Goal: Communication & Community: Answer question/provide support

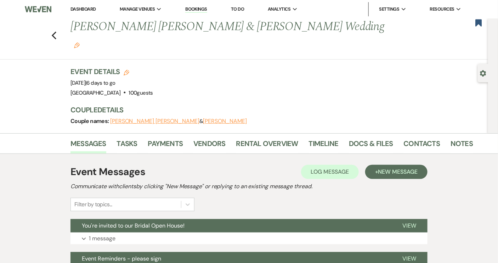
click at [92, 11] on link "Dashboard" at bounding box center [82, 9] width 25 height 6
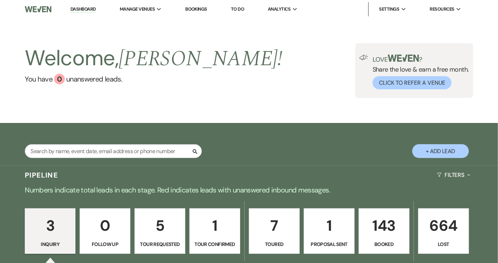
click at [389, 235] on p "143" at bounding box center [383, 225] width 41 height 24
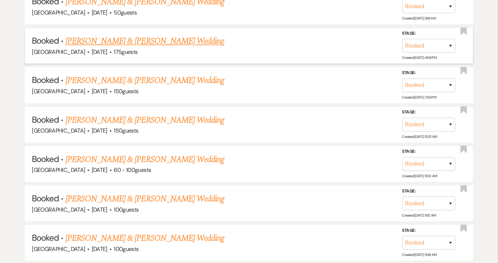
scroll to position [1512, 0]
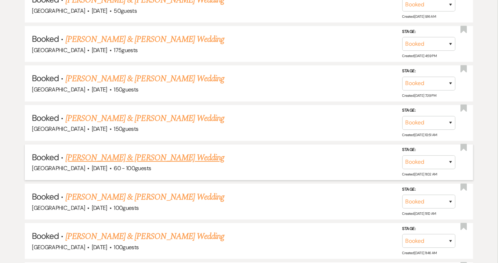
click at [126, 151] on link "[PERSON_NAME] & [PERSON_NAME] Wedding" at bounding box center [144, 157] width 159 height 13
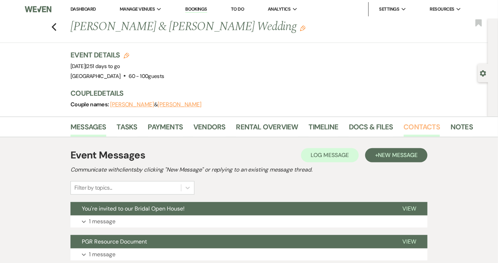
click at [409, 126] on link "Contacts" at bounding box center [421, 129] width 36 height 16
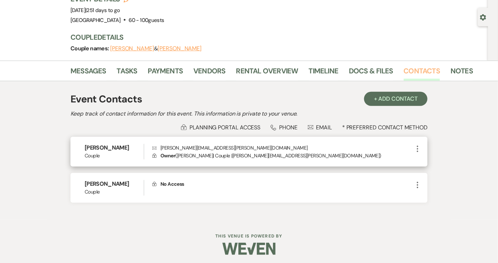
scroll to position [58, 0]
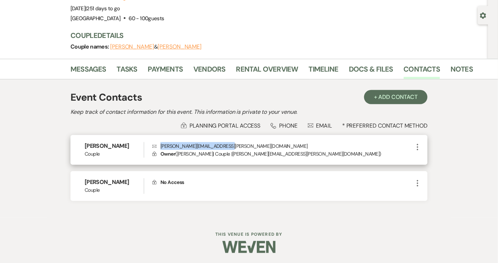
drag, startPoint x: 161, startPoint y: 145, endPoint x: 226, endPoint y: 143, distance: 65.1
click at [226, 143] on p "Envelope [PERSON_NAME][EMAIL_ADDRESS][PERSON_NAME][DOMAIN_NAME]" at bounding box center [282, 146] width 261 height 8
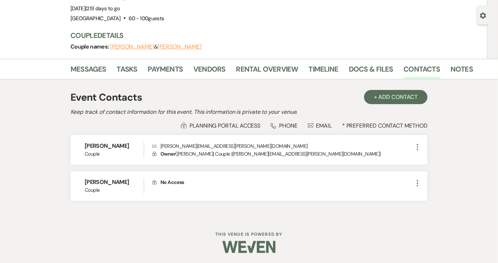
click at [257, 37] on h3 "Couple Details" at bounding box center [268, 35] width 396 height 10
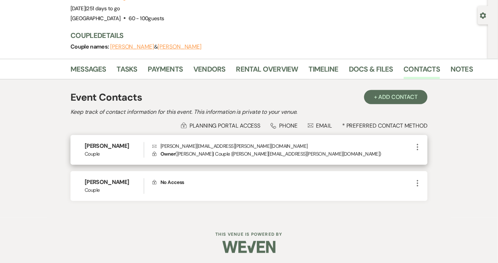
click at [85, 144] on h6 "[PERSON_NAME]" at bounding box center [114, 146] width 59 height 8
drag, startPoint x: 85, startPoint y: 144, endPoint x: 133, endPoint y: 146, distance: 48.9
click at [133, 146] on h6 "[PERSON_NAME]" at bounding box center [114, 146] width 59 height 8
copy h6 "[PERSON_NAME]"
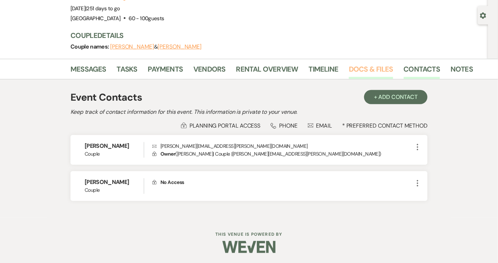
click at [377, 69] on link "Docs & Files" at bounding box center [371, 71] width 44 height 16
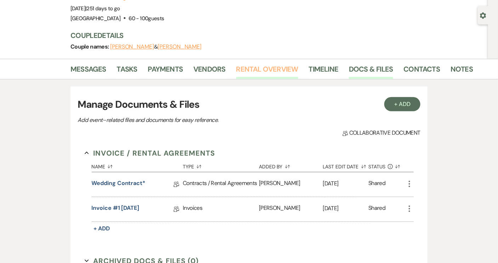
click at [260, 69] on link "Rental Overview" at bounding box center [267, 71] width 62 height 16
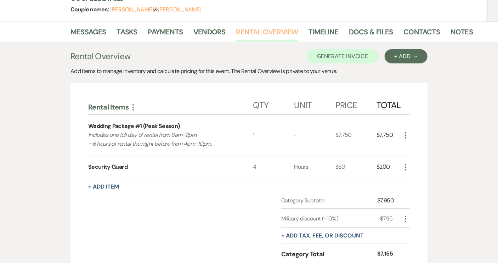
scroll to position [96, 0]
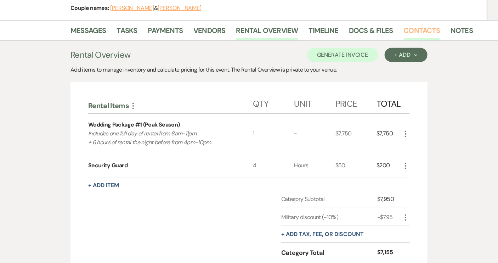
click at [410, 27] on link "Contacts" at bounding box center [421, 33] width 36 height 16
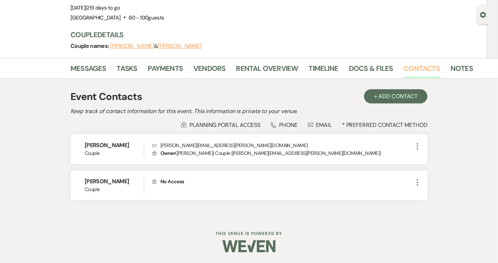
scroll to position [58, 0]
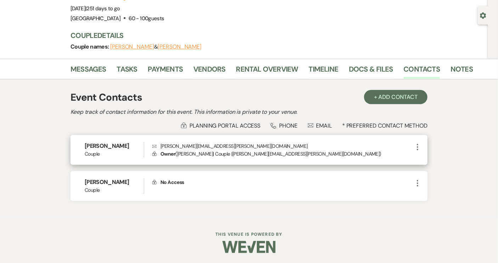
drag, startPoint x: 84, startPoint y: 145, endPoint x: 142, endPoint y: 146, distance: 58.4
click at [142, 146] on div "[PERSON_NAME] Couple Envelope [PERSON_NAME][EMAIL_ADDRESS][PERSON_NAME][DOMAIN_…" at bounding box center [248, 150] width 357 height 30
copy h6 "[PERSON_NAME]"
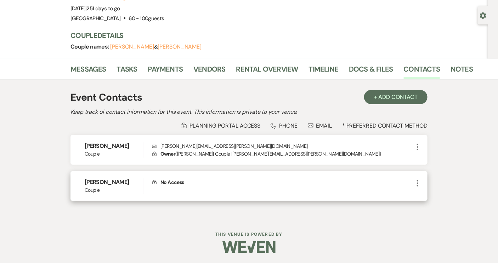
drag, startPoint x: 83, startPoint y: 180, endPoint x: 129, endPoint y: 181, distance: 46.0
click at [130, 181] on div "[PERSON_NAME] Couple Lock No Access More" at bounding box center [248, 185] width 357 height 29
copy h6 "[PERSON_NAME]"
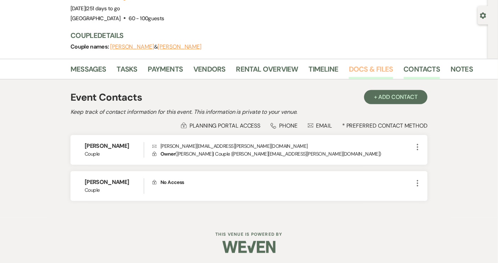
click at [362, 70] on link "Docs & Files" at bounding box center [371, 71] width 44 height 16
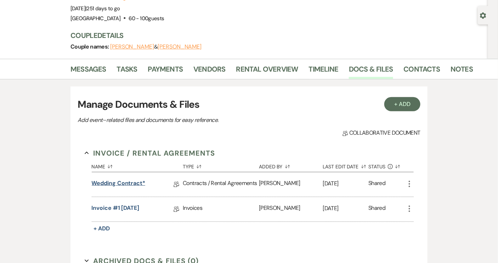
click at [138, 181] on link "Wedding Contract*" at bounding box center [119, 184] width 54 height 11
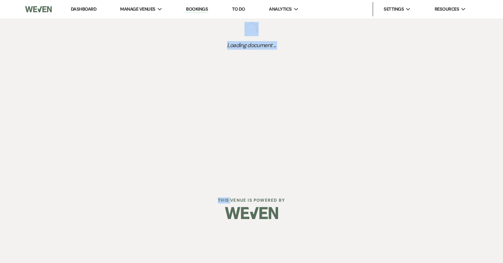
click at [138, 181] on div "Dashboard Manage Venues Expand [GEOGRAPHIC_DATA] Bookings To Do Analytics Expan…" at bounding box center [251, 92] width 503 height 184
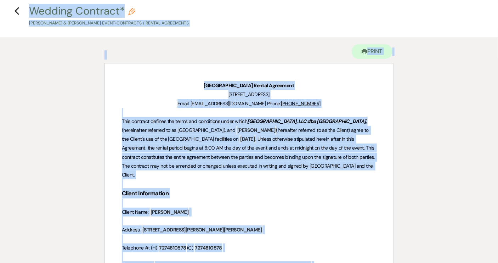
click at [279, 205] on p at bounding box center [249, 203] width 254 height 9
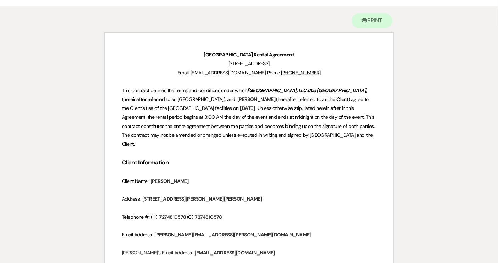
scroll to position [96, 0]
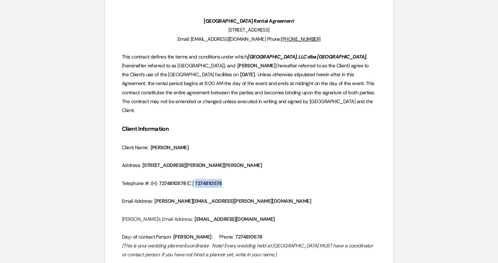
click at [198, 183] on span "7274810578" at bounding box center [208, 183] width 28 height 8
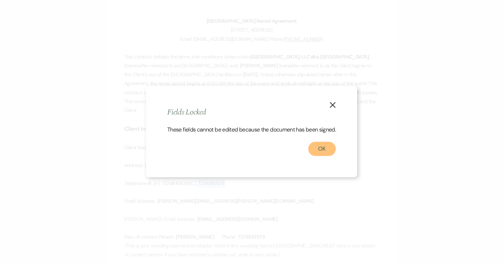
click at [319, 153] on button "OK" at bounding box center [322, 149] width 28 height 14
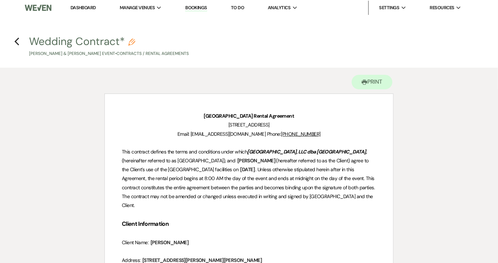
scroll to position [0, 0]
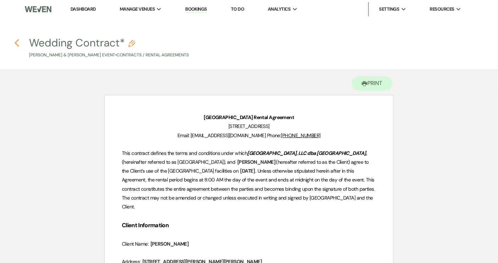
click at [16, 43] on icon "Previous" at bounding box center [16, 43] width 5 height 8
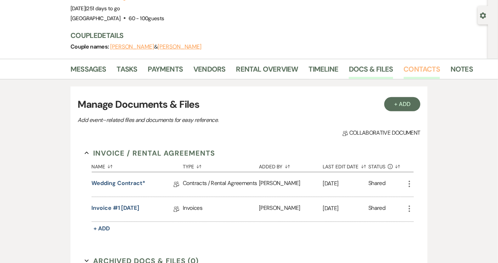
click at [408, 65] on link "Contacts" at bounding box center [421, 71] width 36 height 16
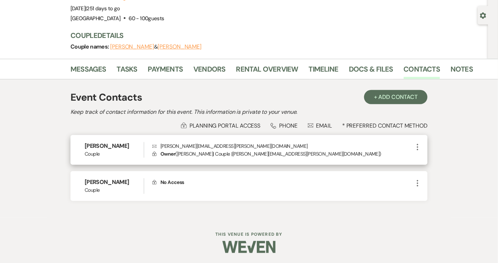
click at [419, 148] on icon "More" at bounding box center [417, 147] width 8 height 8
click at [435, 161] on button "Pencil Edit" at bounding box center [434, 161] width 42 height 12
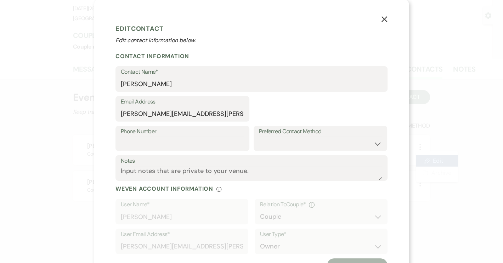
select select "1"
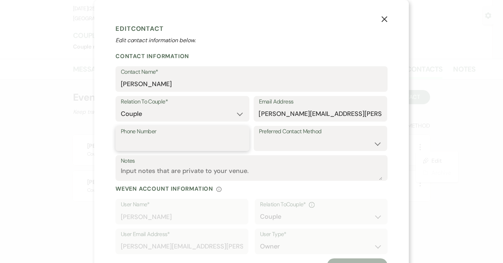
click at [155, 147] on input "Phone Number" at bounding box center [182, 143] width 123 height 14
paste input "7274810578"
type input "7274810578"
click at [349, 259] on button "Save Contact" at bounding box center [357, 265] width 61 height 14
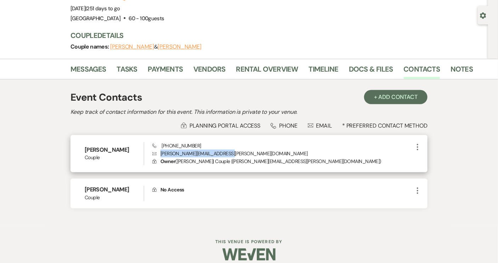
drag, startPoint x: 160, startPoint y: 153, endPoint x: 232, endPoint y: 150, distance: 71.9
click at [232, 150] on p "Envelope [PERSON_NAME][EMAIL_ADDRESS][PERSON_NAME][DOMAIN_NAME]" at bounding box center [282, 153] width 261 height 8
copy p "[PERSON_NAME][EMAIL_ADDRESS][PERSON_NAME][DOMAIN_NAME]"
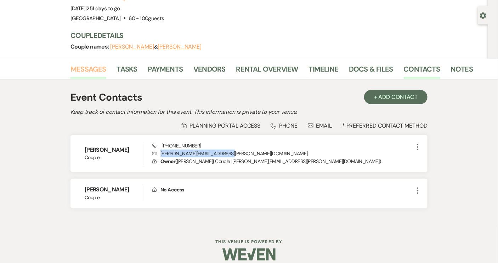
click at [96, 70] on link "Messages" at bounding box center [88, 71] width 36 height 16
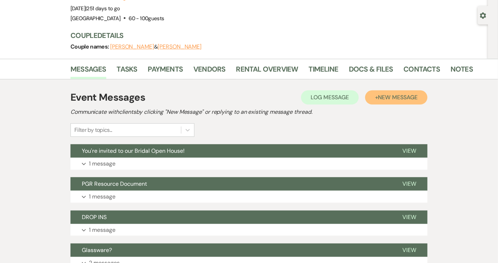
click at [398, 95] on span "New Message" at bounding box center [397, 96] width 39 height 7
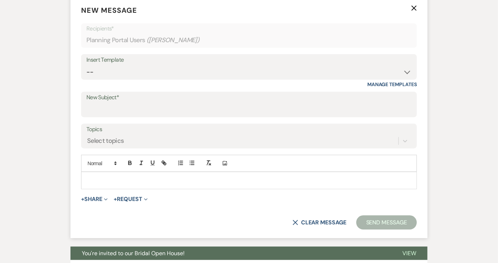
scroll to position [251, 0]
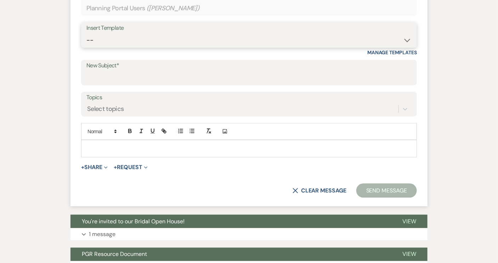
click at [408, 36] on select "-- Weven Planning Portal Introduction (Booked Events) Tour Request Response Con…" at bounding box center [248, 40] width 325 height 14
select select "2649"
click at [86, 33] on select "-- Weven Planning Portal Introduction (Booked Events) Tour Request Response Con…" at bounding box center [248, 40] width 325 height 14
type input "Online Planner"
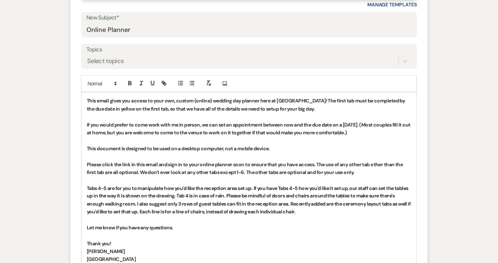
scroll to position [347, 0]
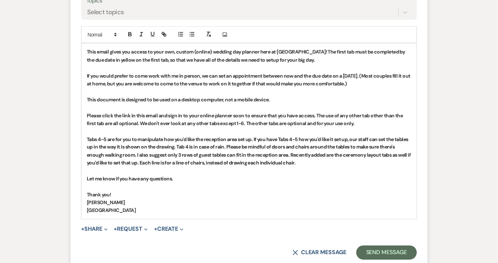
click at [322, 163] on p "﻿Tabs 4-5 are for you to manipulate how you'd like the reception area set up. I…" at bounding box center [249, 151] width 324 height 32
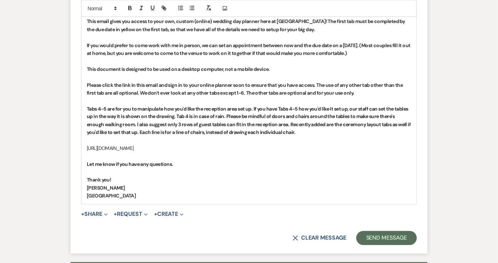
scroll to position [412, 0]
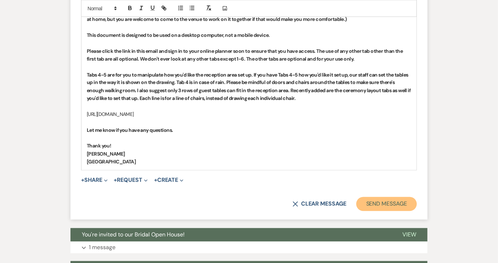
click at [384, 202] on button "Send Message" at bounding box center [386, 204] width 61 height 14
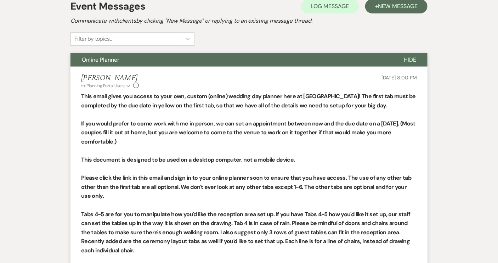
scroll to position [0, 0]
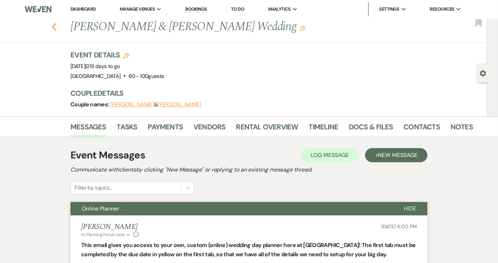
click at [57, 28] on icon "Previous" at bounding box center [53, 27] width 5 height 8
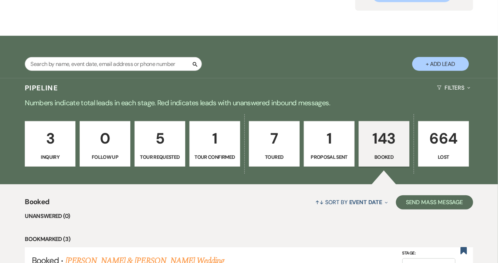
scroll to position [32, 0]
